Goal: Information Seeking & Learning: Find specific page/section

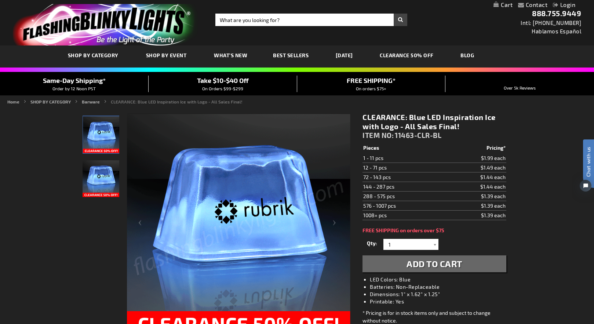
click at [506, 308] on div "CLEARANCE: Blue LED Inspiration Ice with Logo - All Sales Final! ITEM NO: 11463…" at bounding box center [434, 242] width 154 height 271
drag, startPoint x: 286, startPoint y: 20, endPoint x: 194, endPoint y: 19, distance: 92.4
click at [194, 19] on div "Toggle Nav Search Search × Search 888.755.9449 Intl: [PHONE_NUMBER] Hablamos Es…" at bounding box center [297, 22] width 594 height 45
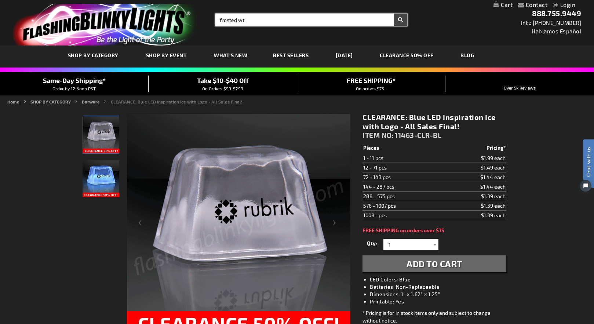
type input "frosted wt"
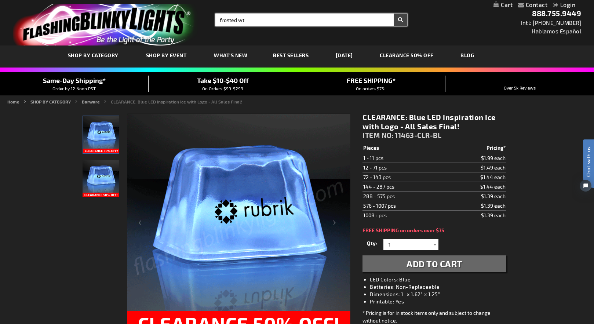
click at [394, 14] on button "Search" at bounding box center [401, 20] width 14 height 12
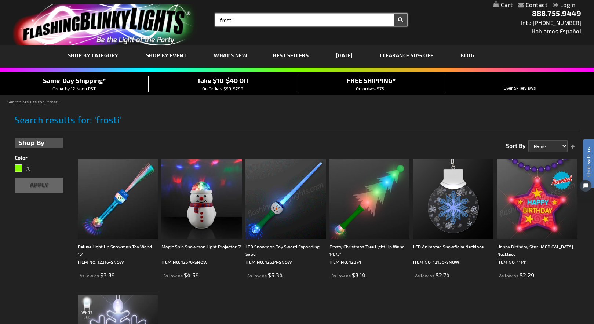
click at [237, 19] on input "frosti" at bounding box center [311, 20] width 192 height 12
type input "frosted"
click at [394, 14] on button "Search" at bounding box center [401, 20] width 14 height 12
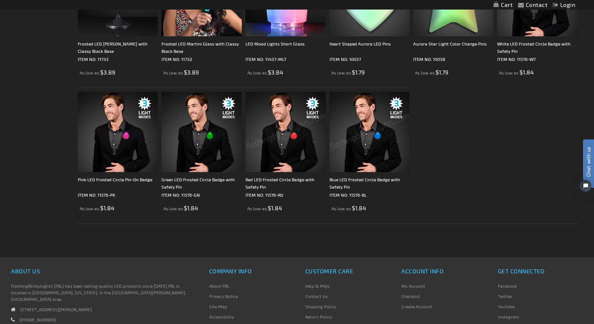
scroll to position [404, 0]
